Goal: Transaction & Acquisition: Book appointment/travel/reservation

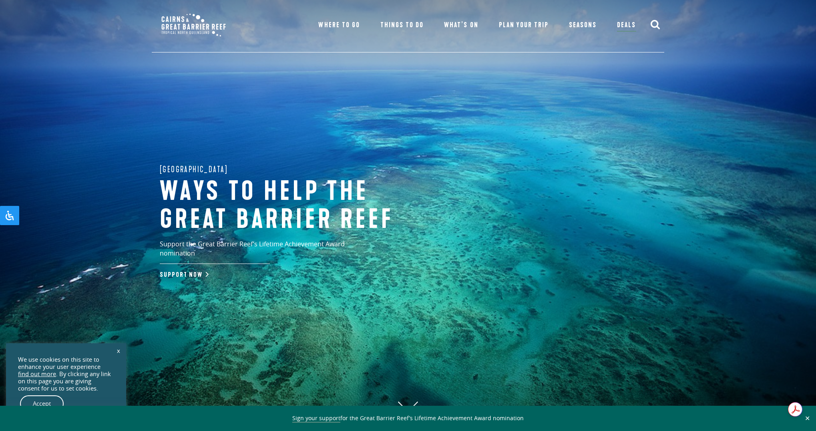
click at [118, 352] on link "x" at bounding box center [118, 351] width 11 height 18
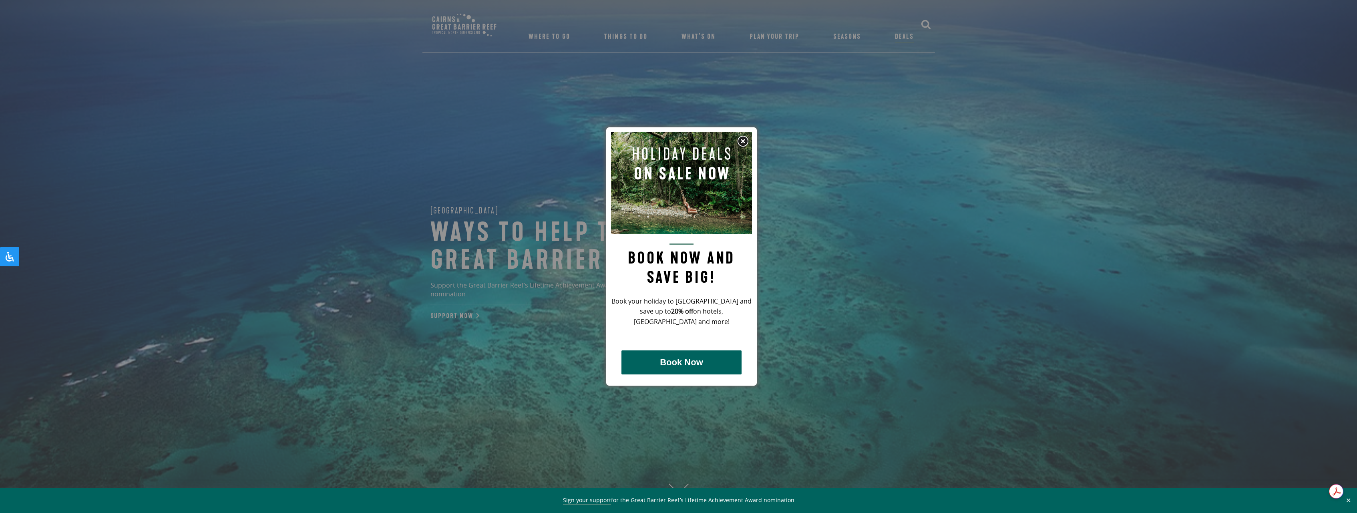
click at [695, 355] on button "Book Now" at bounding box center [681, 362] width 120 height 24
